Goal: Contribute content

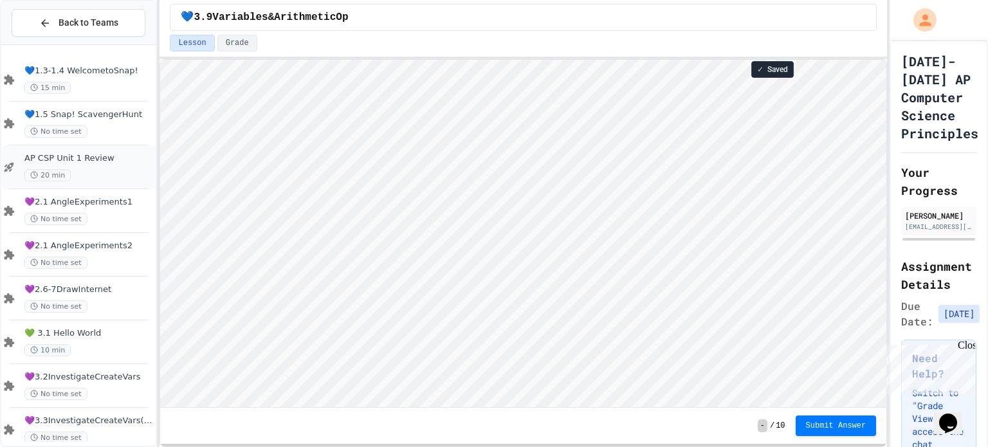
scroll to position [61, 0]
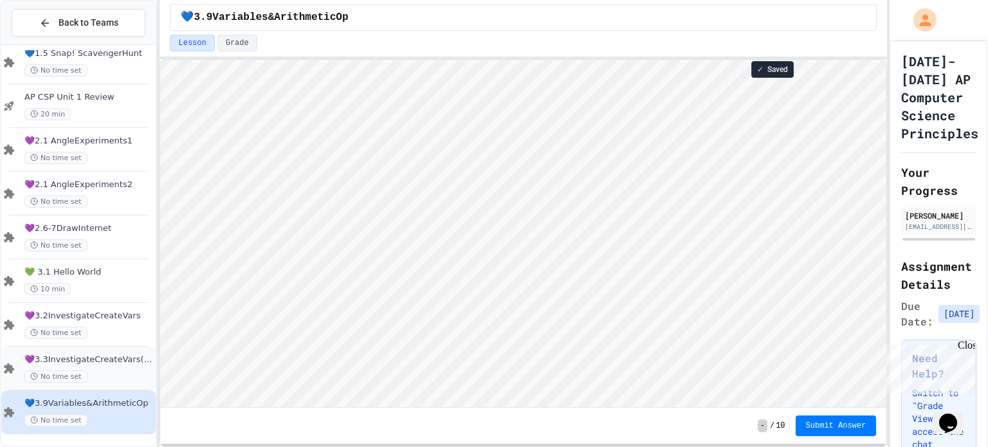
type textarea "*"
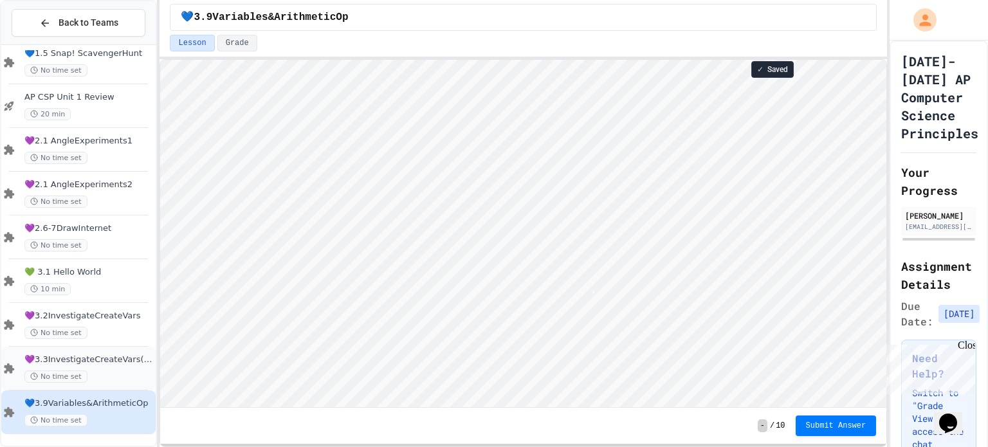
scroll to position [1, 3]
type textarea "*"
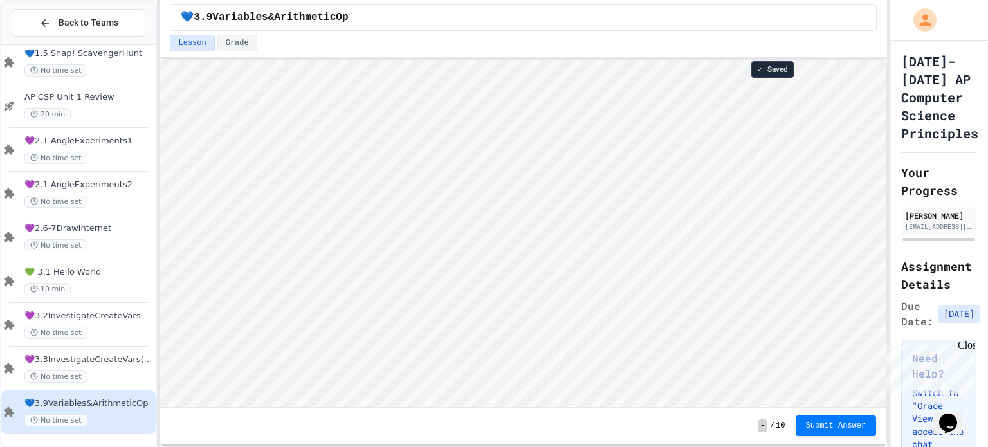
scroll to position [1, 3]
type textarea "*"
